Goal: Information Seeking & Learning: Compare options

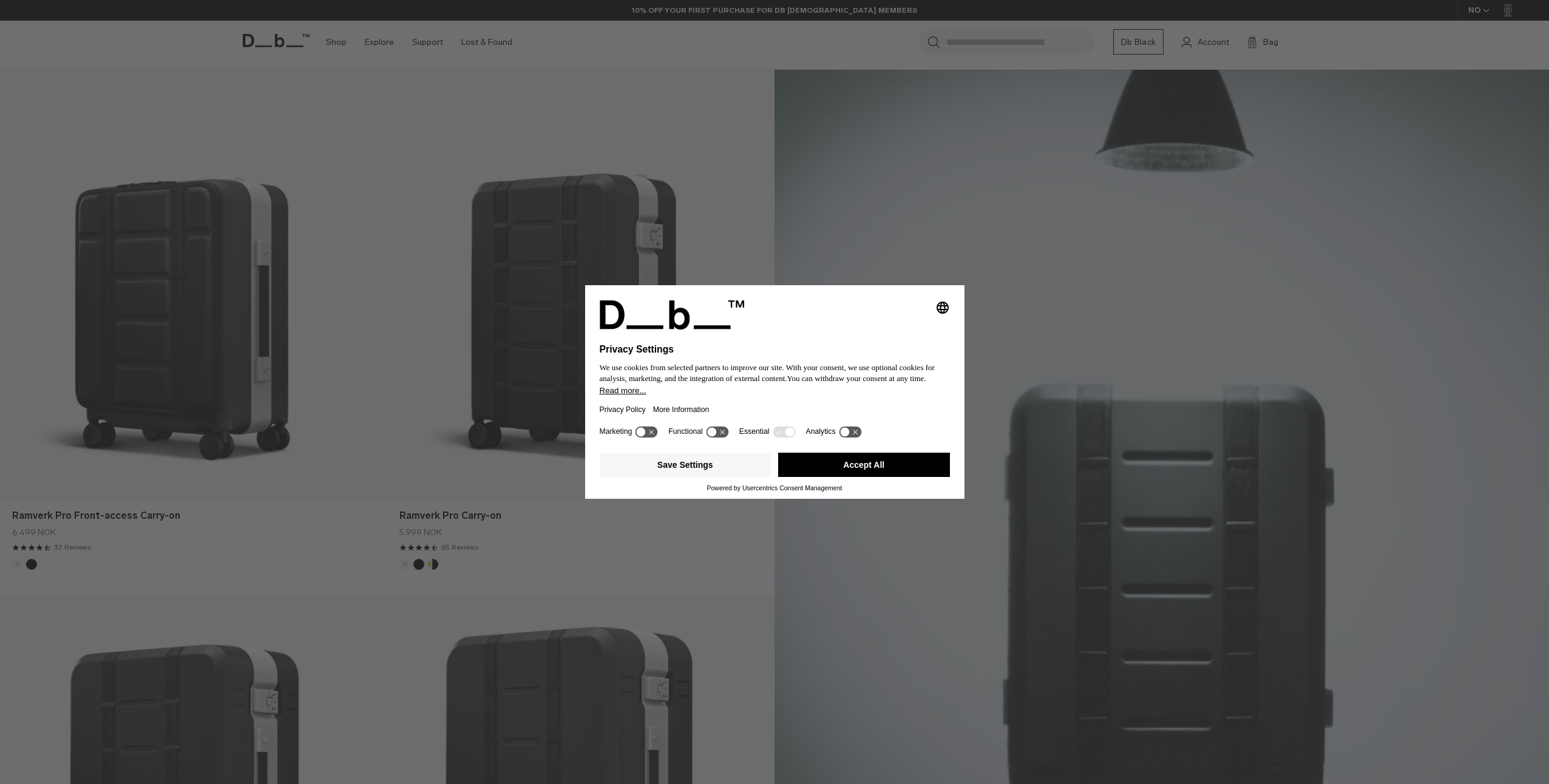
click at [894, 463] on button "Accept All" at bounding box center [863, 465] width 172 height 25
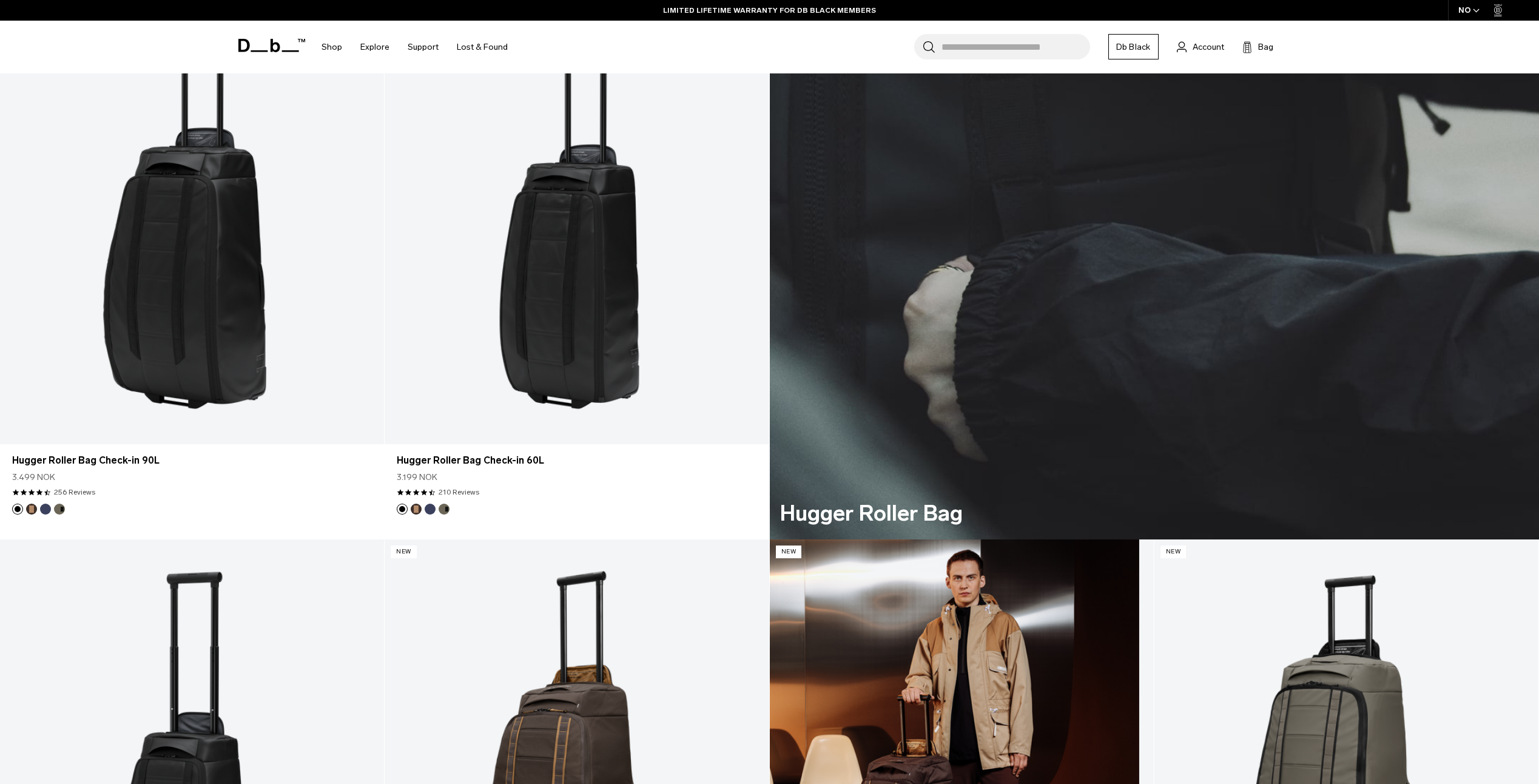
scroll to position [4063, 0]
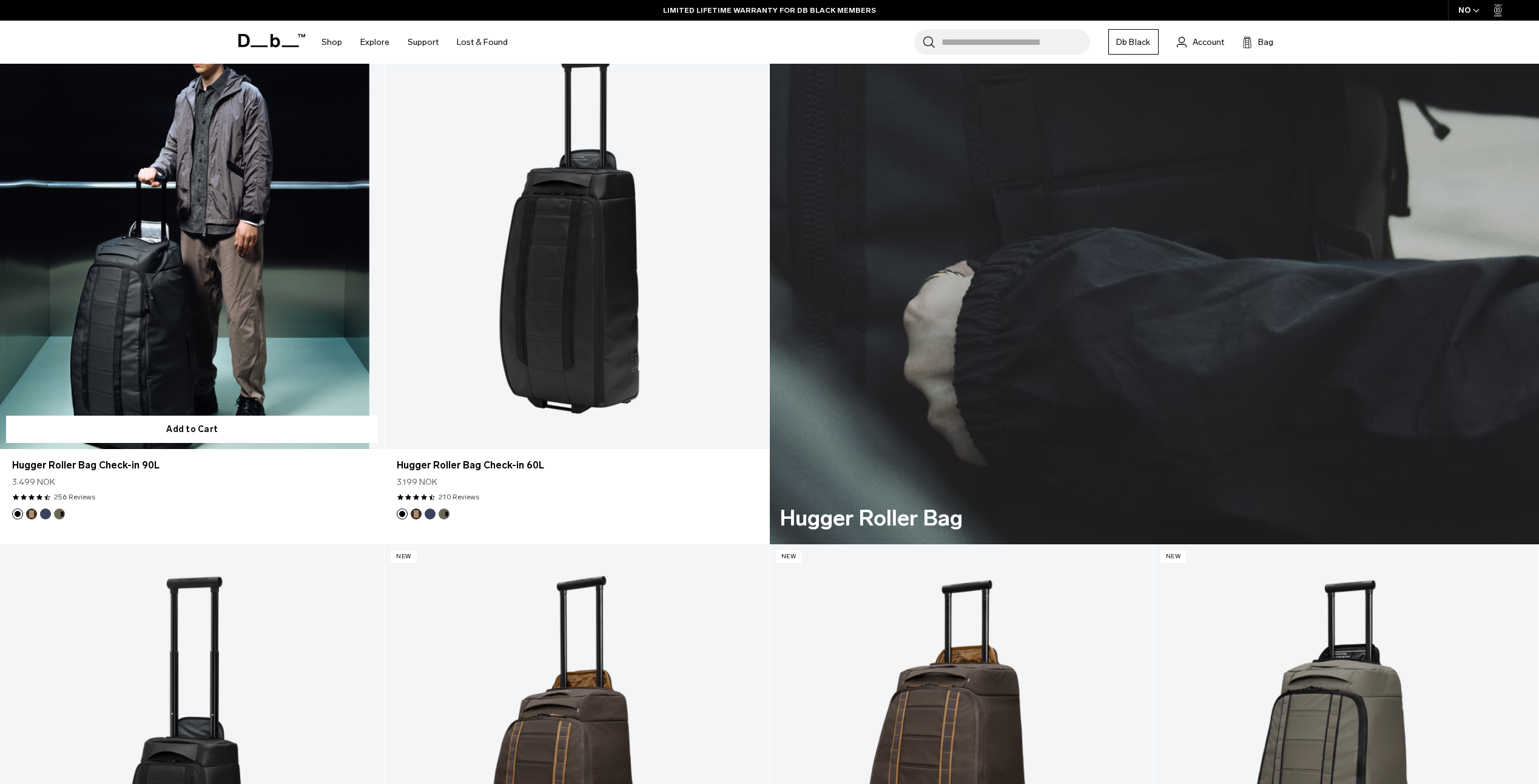
click at [208, 310] on link "Hugger Roller Bag Check-in 90L" at bounding box center [192, 235] width 384 height 427
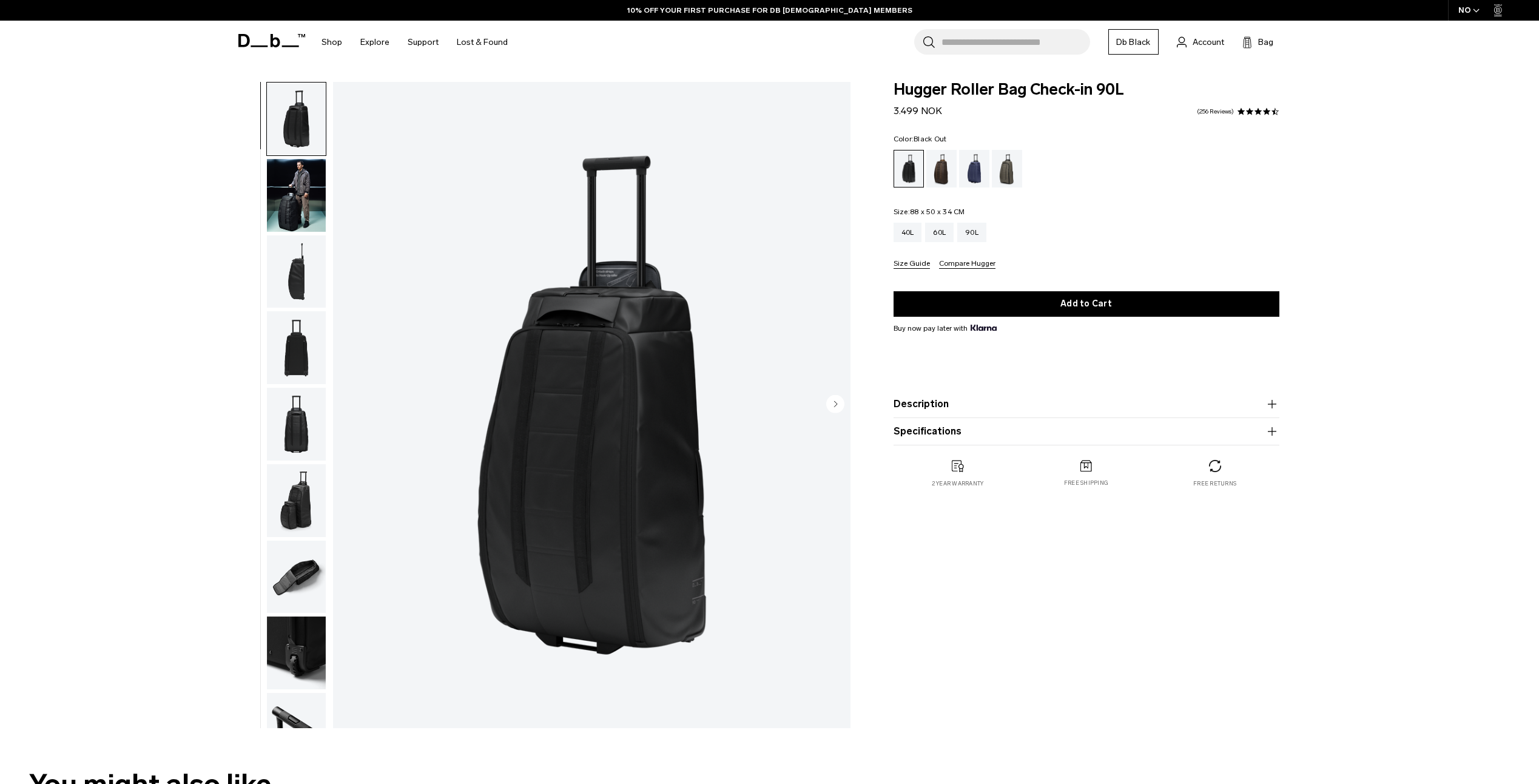
click at [305, 177] on img "button" at bounding box center [296, 195] width 59 height 73
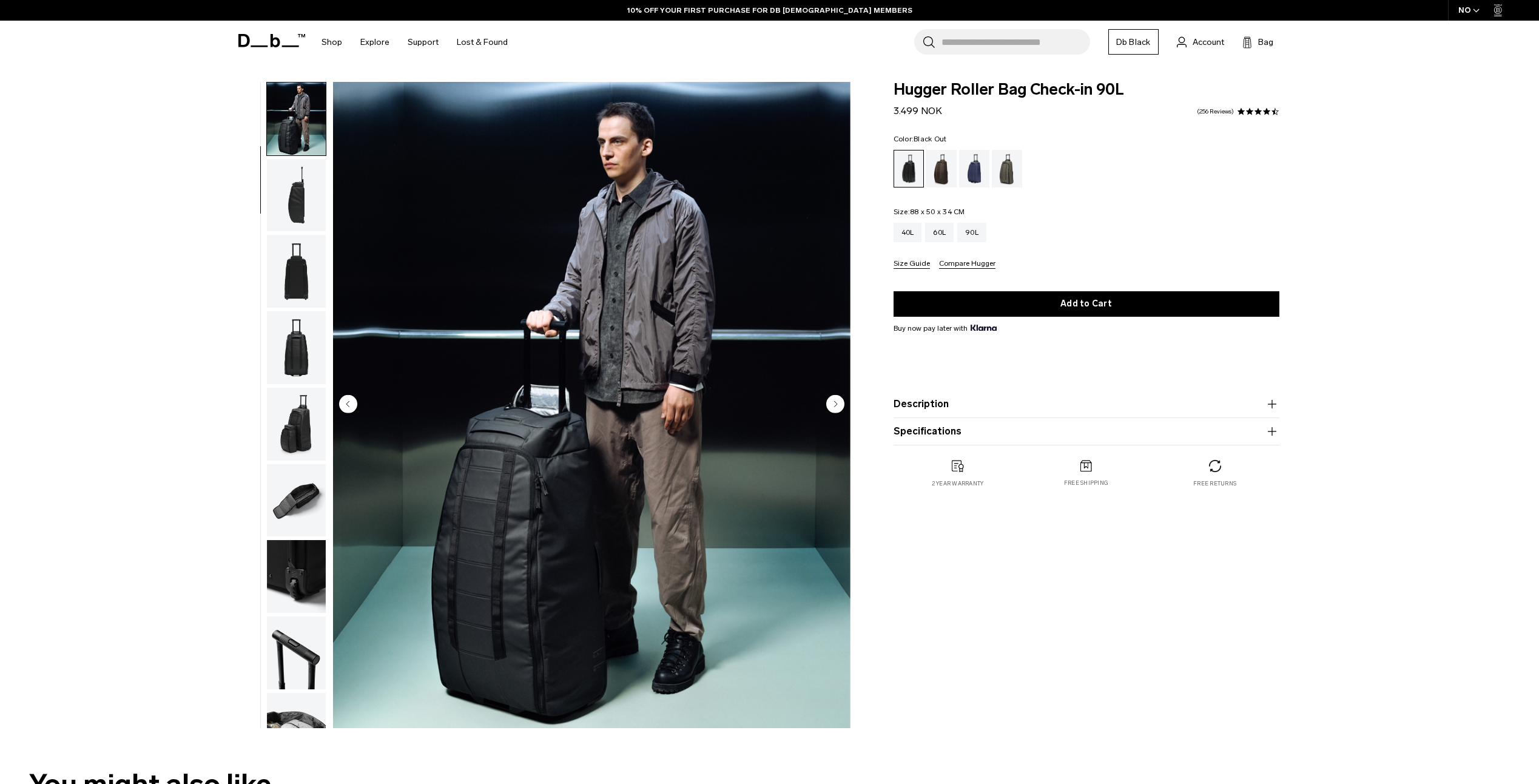
click at [310, 370] on img "button" at bounding box center [296, 347] width 59 height 73
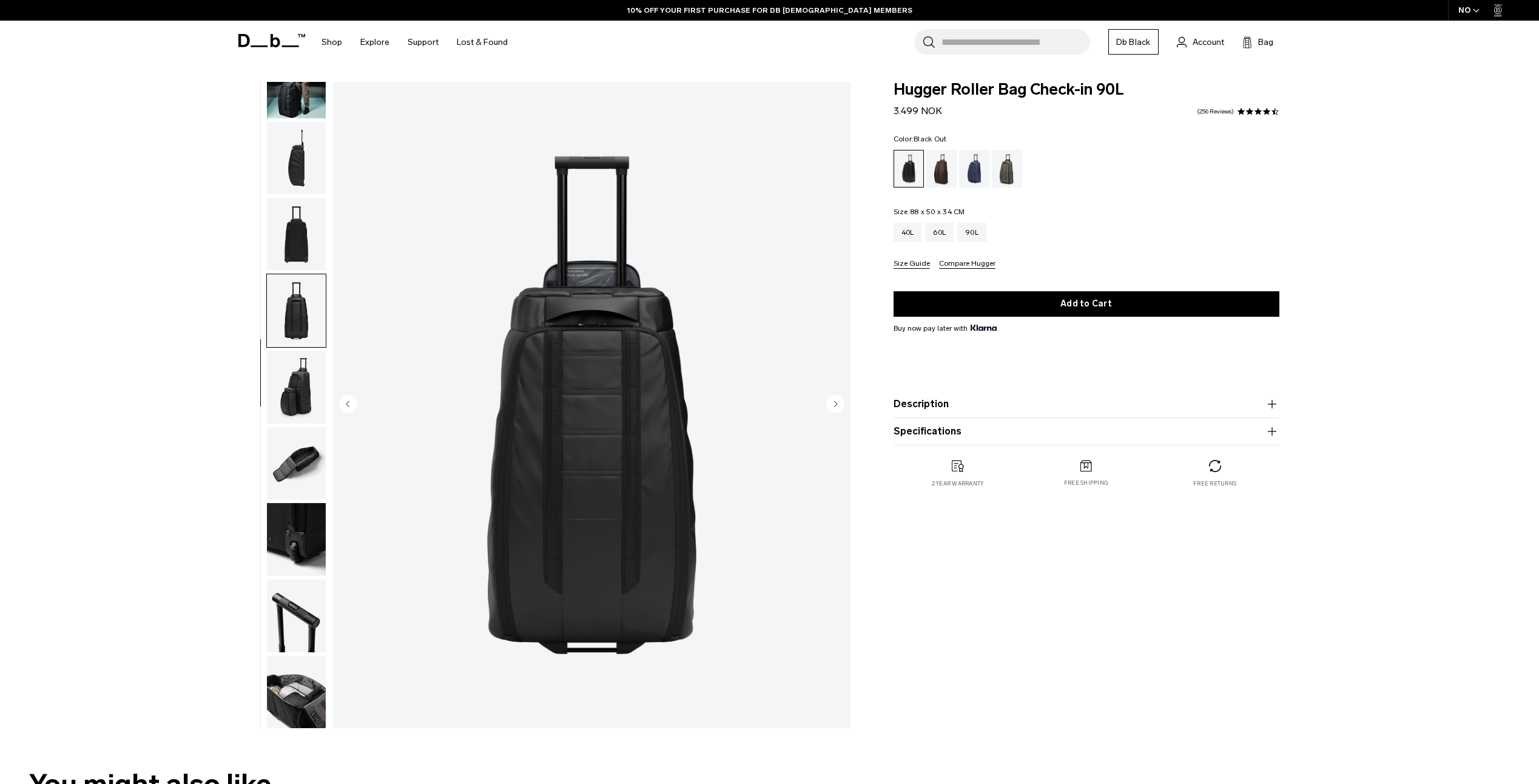
scroll to position [115, 0]
click at [303, 456] on img "button" at bounding box center [296, 462] width 59 height 73
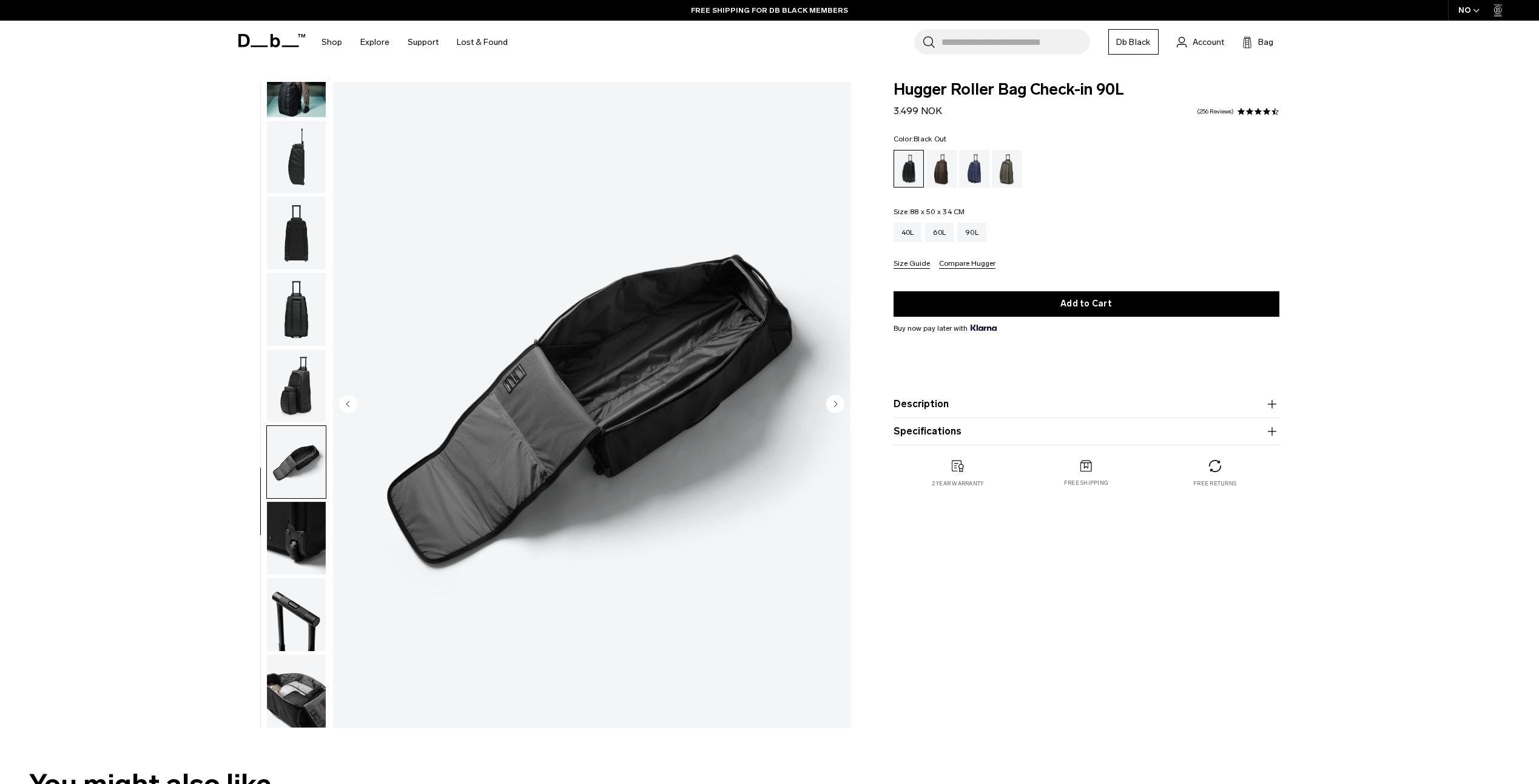
click at [299, 402] on img "button" at bounding box center [296, 385] width 59 height 73
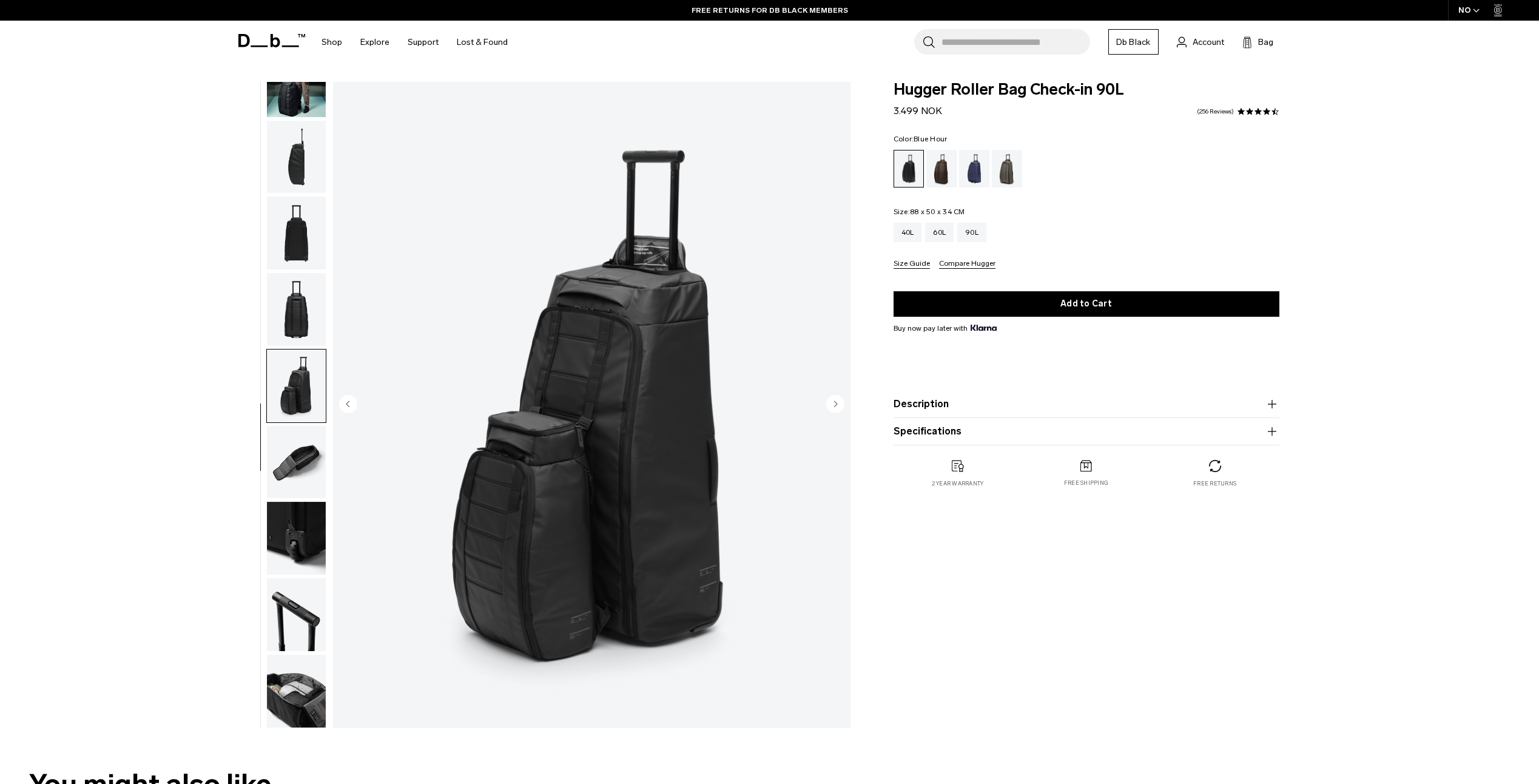
click at [977, 174] on div "Blue Hour" at bounding box center [974, 169] width 31 height 38
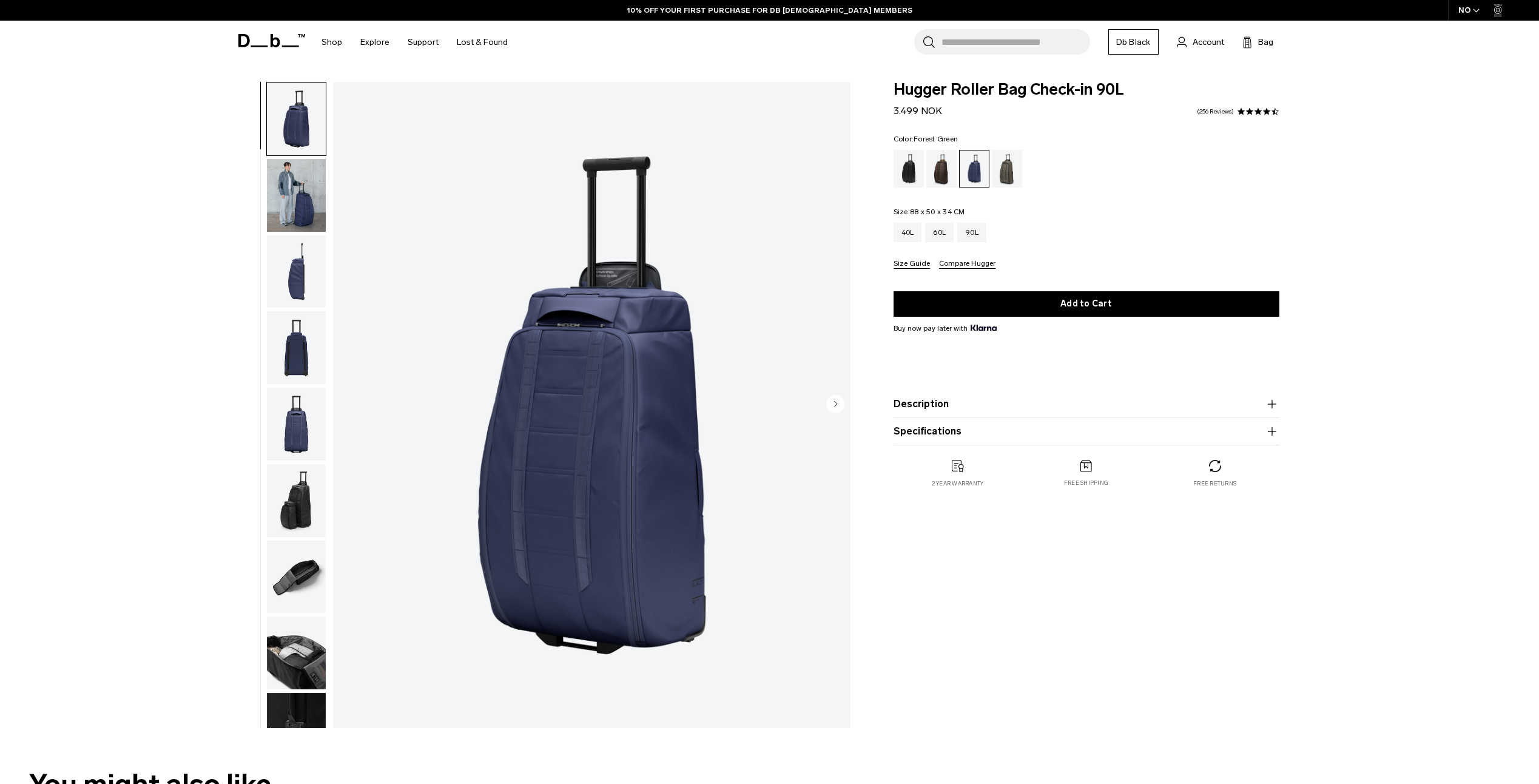
click at [1010, 171] on div "Forest Green" at bounding box center [1007, 169] width 31 height 38
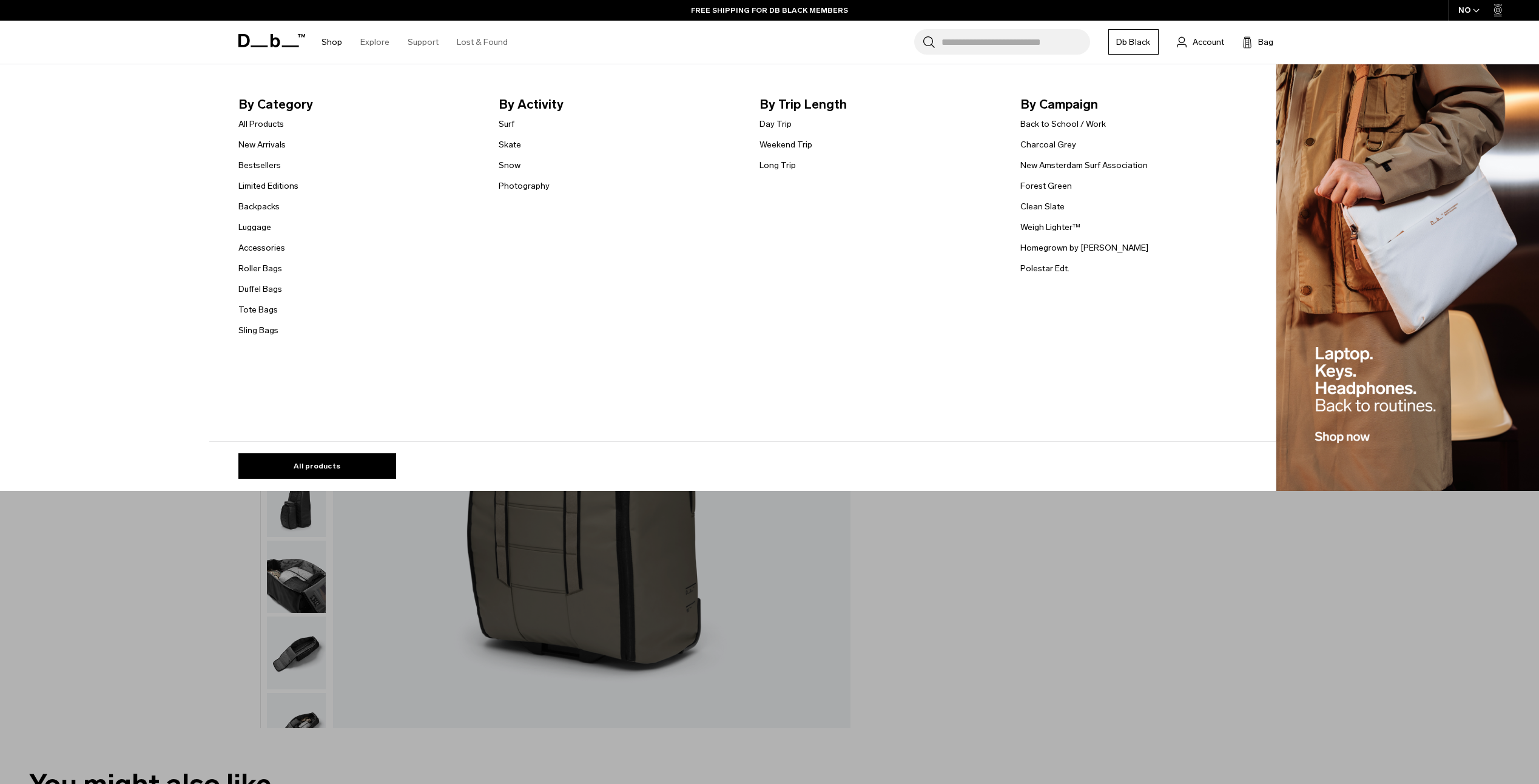
click at [332, 39] on link "Shop" at bounding box center [332, 42] width 21 height 43
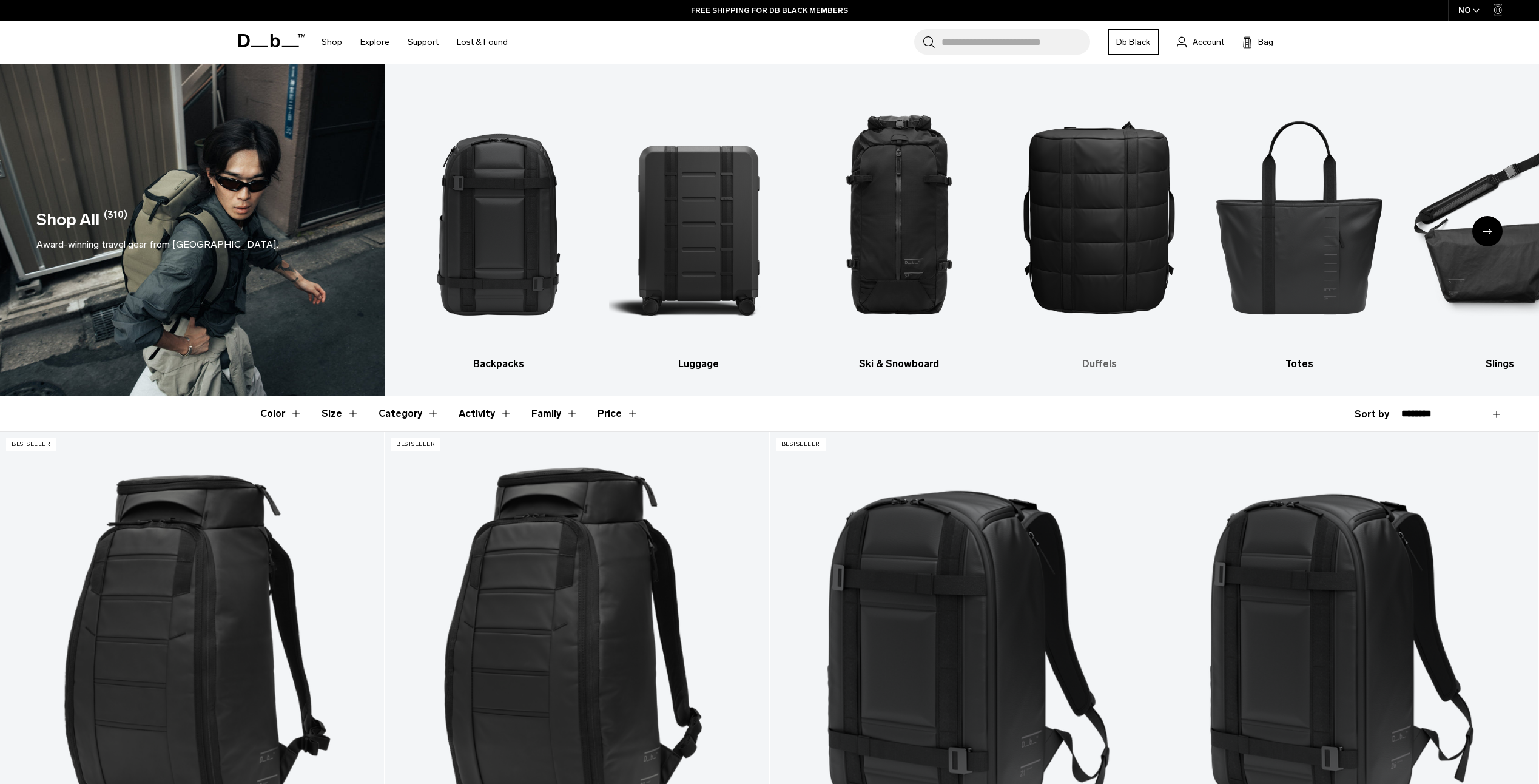
click at [1104, 231] on img "4 / 10" at bounding box center [1098, 215] width 178 height 269
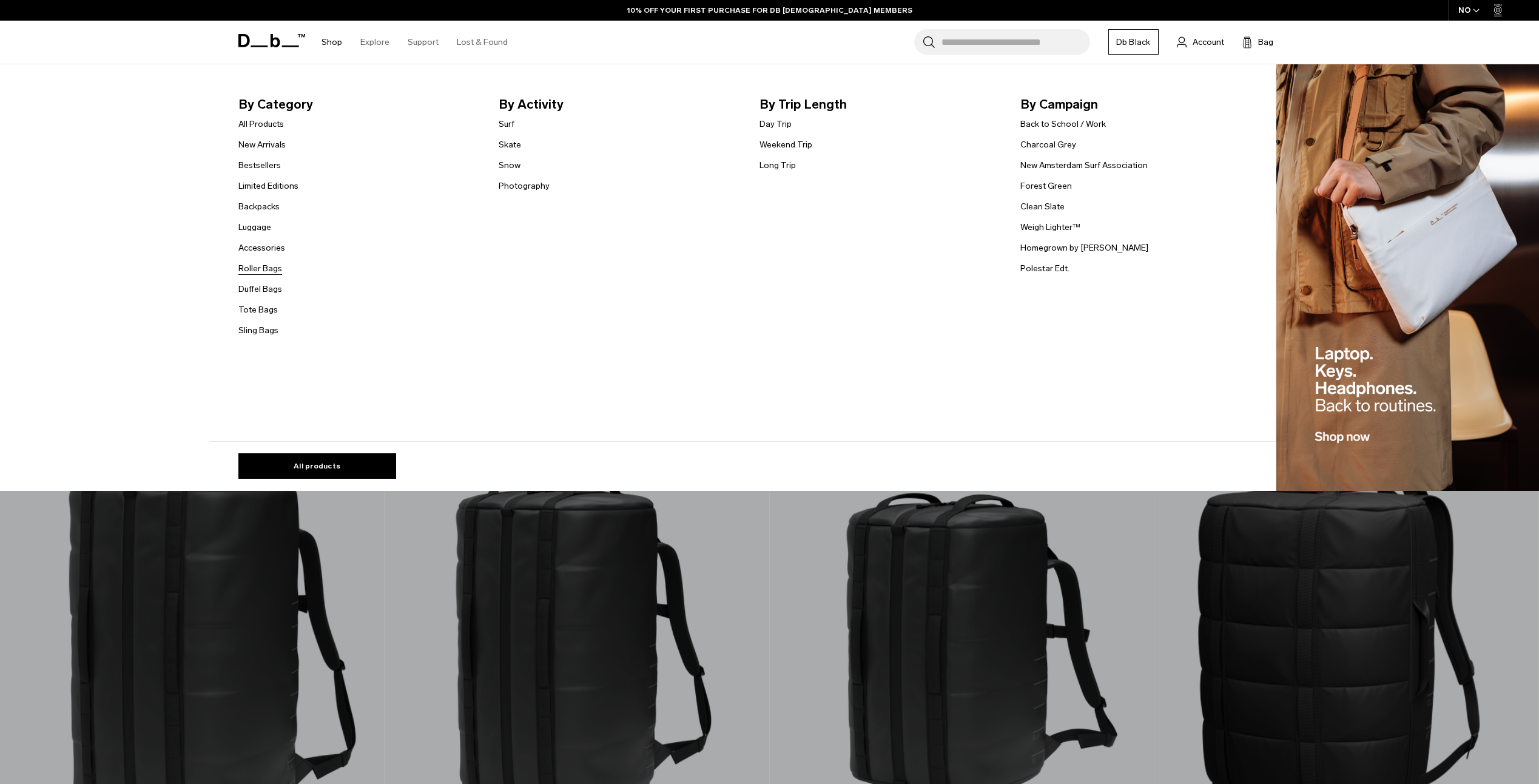
click at [272, 267] on link "Roller Bags" at bounding box center [260, 268] width 44 height 12
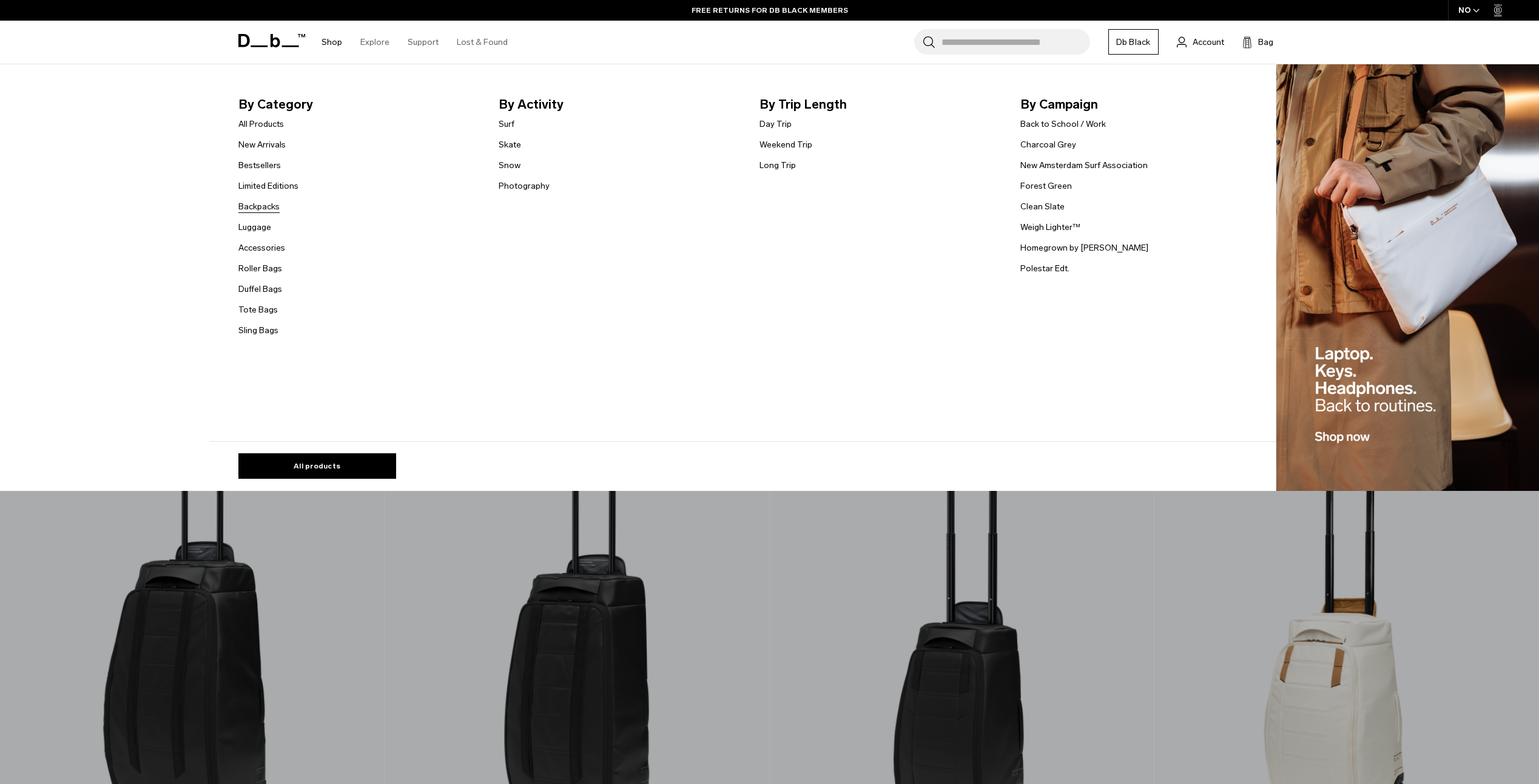
click at [262, 202] on link "Backpacks" at bounding box center [258, 206] width 41 height 12
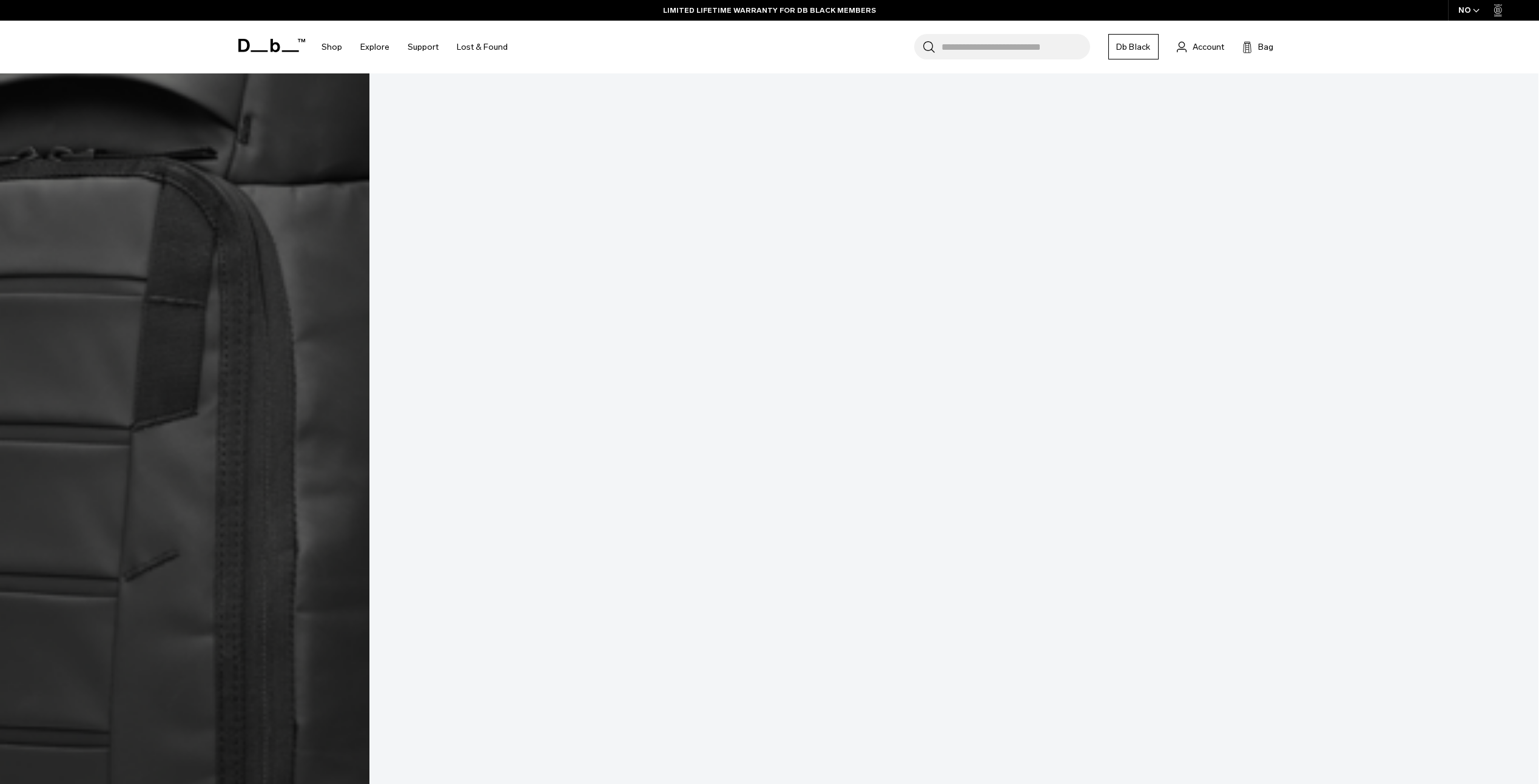
scroll to position [2487, 0]
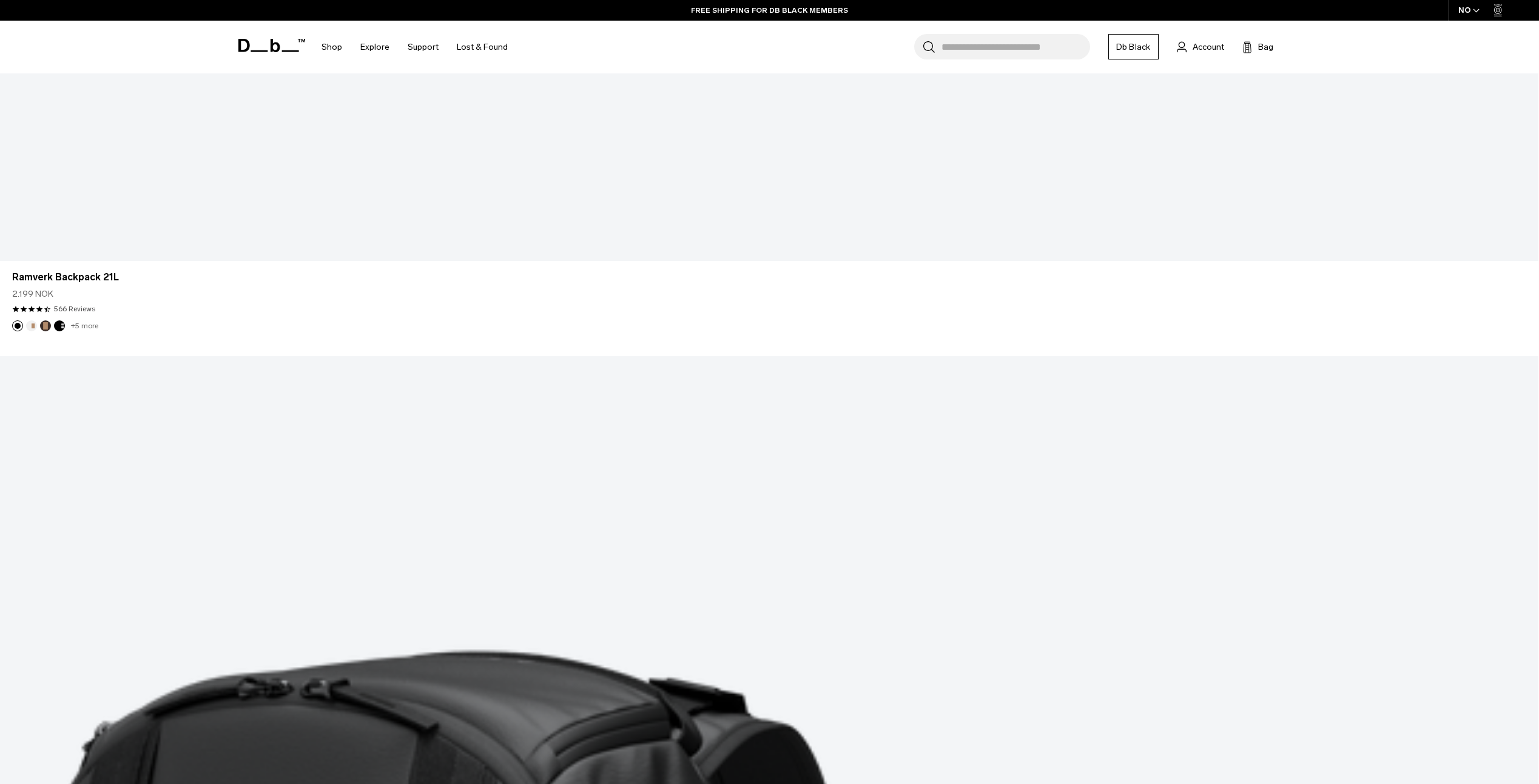
scroll to position [5666, 0]
